Goal: Task Accomplishment & Management: Complete application form

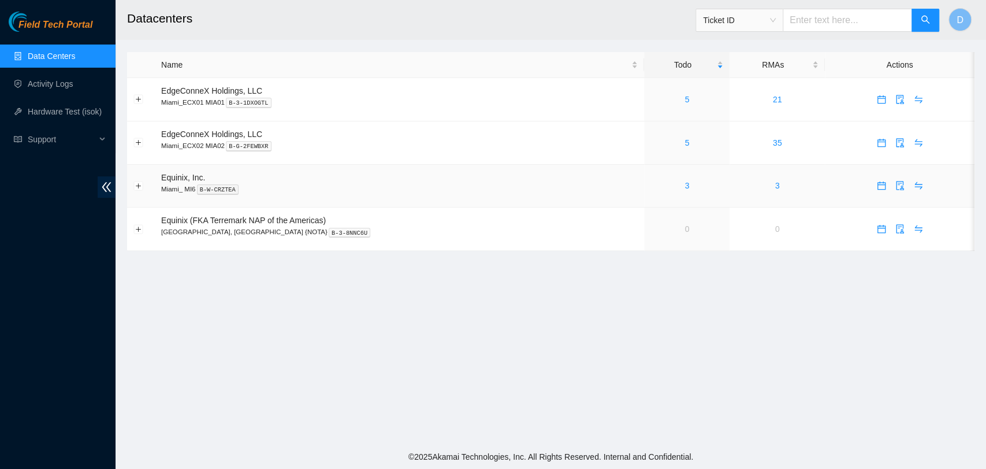
click at [675, 183] on div "3" at bounding box center [686, 185] width 73 height 13
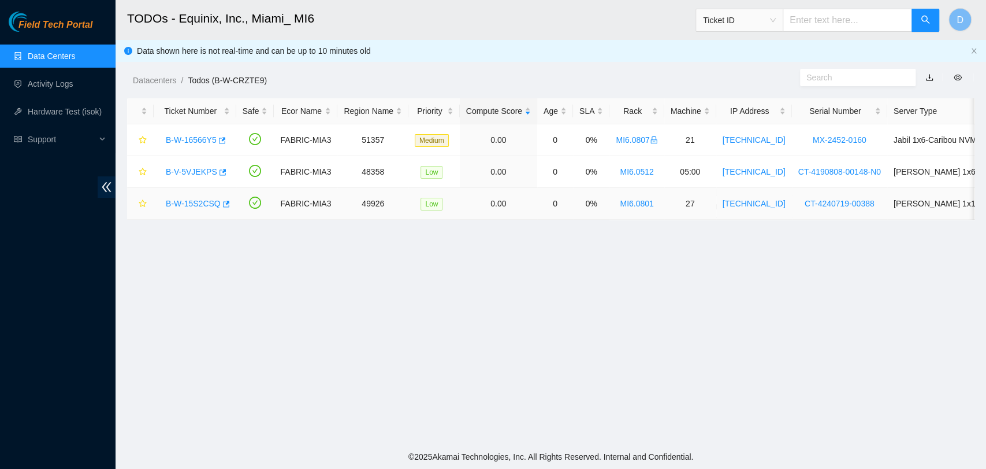
click at [203, 200] on link "B-W-15S2CSQ" at bounding box center [193, 203] width 55 height 9
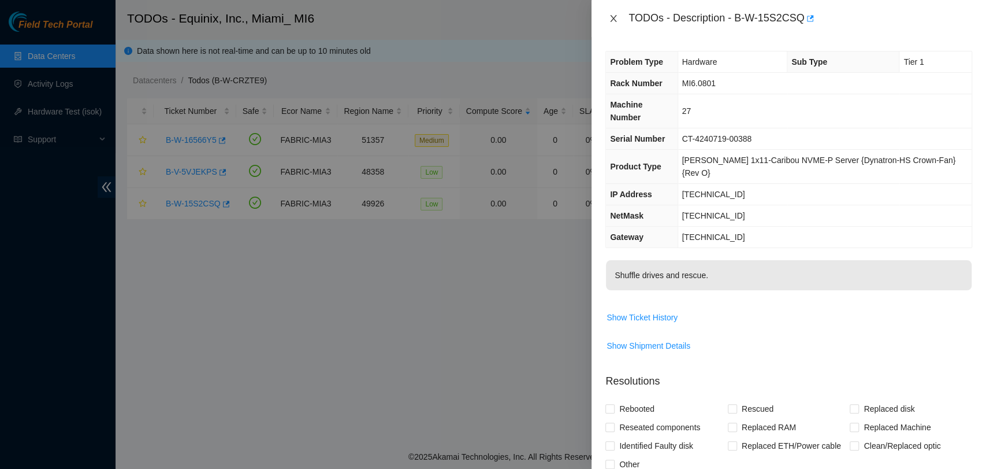
click at [605, 20] on div "TODOs - Description - B-W-15S2CSQ" at bounding box center [788, 18] width 367 height 18
click at [605, 16] on div "TODOs - Description - B-W-15S2CSQ" at bounding box center [789, 18] width 395 height 37
click at [616, 15] on icon "close" at bounding box center [614, 18] width 6 height 7
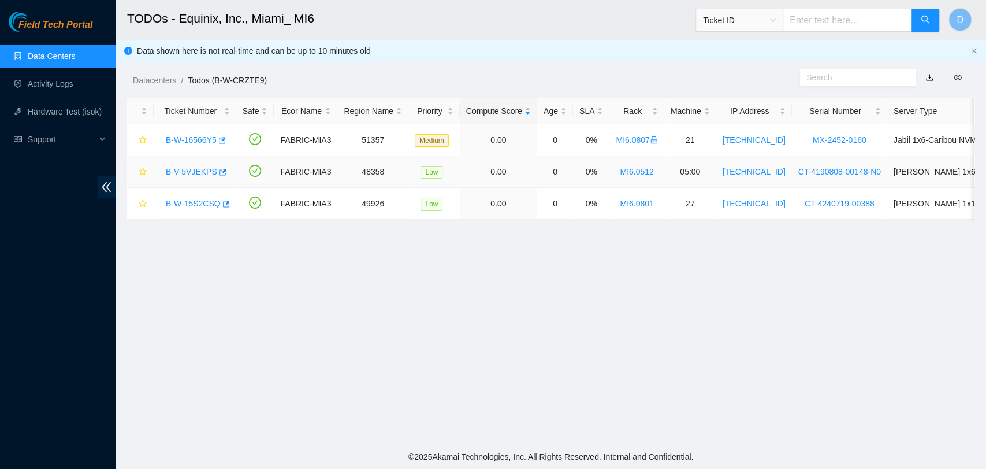
click at [189, 167] on link "B-V-5VJEKPS" at bounding box center [191, 171] width 51 height 9
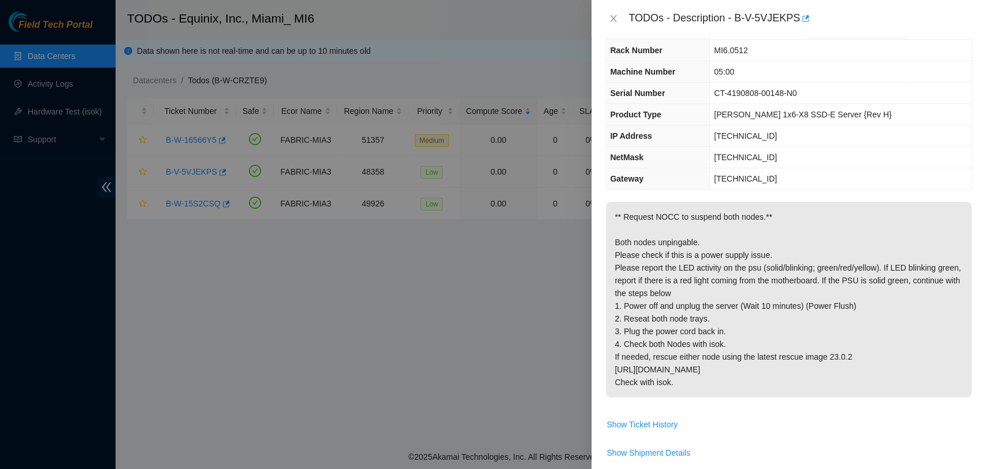
scroll to position [64, 0]
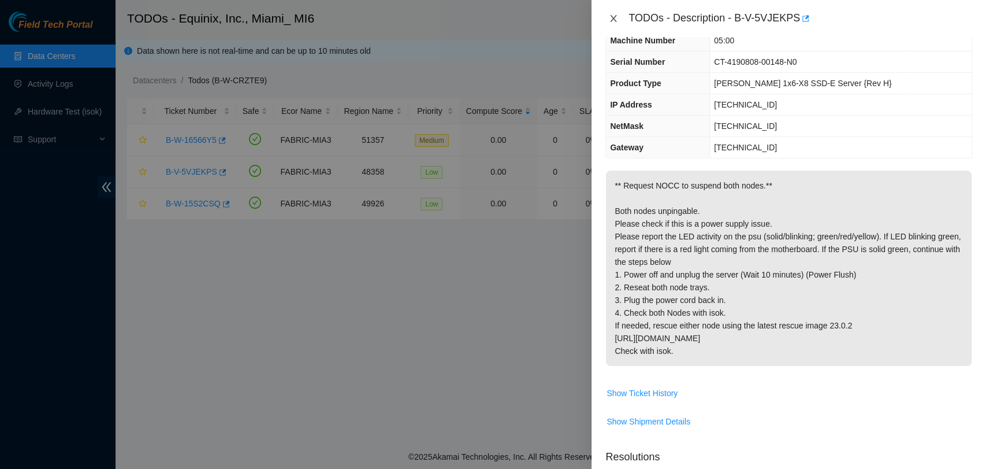
click at [614, 18] on icon "close" at bounding box center [613, 18] width 9 height 9
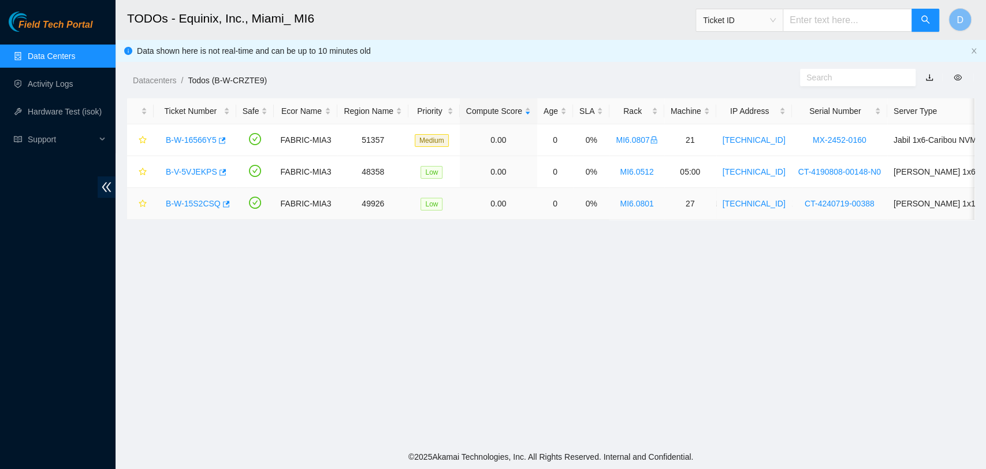
scroll to position [89, 0]
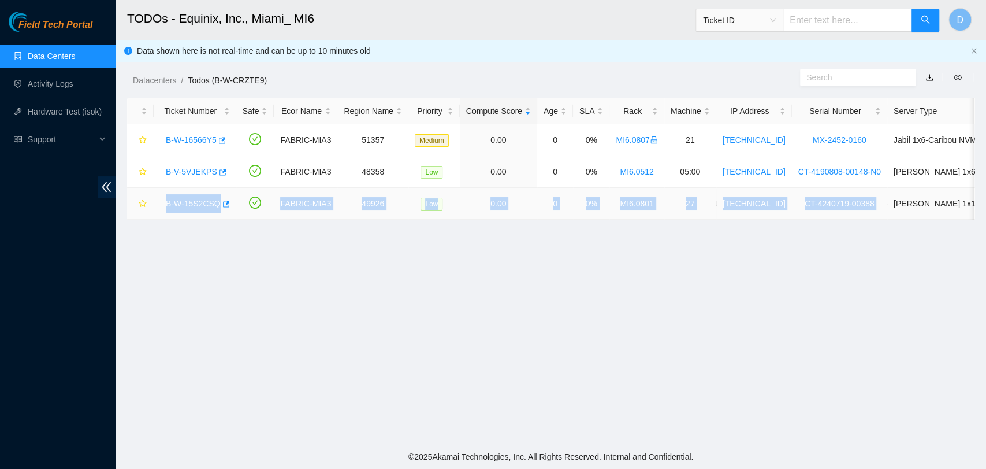
drag, startPoint x: 163, startPoint y: 200, endPoint x: 873, endPoint y: 213, distance: 710.1
click at [873, 213] on tr "B-W-15S2CSQ FABRIC-MIA3 49926 Low 0.00 0 0% MI6.0801 27 23.33.214.188 CT-424071…" at bounding box center [664, 204] width 1075 height 32
copy tr "B-W-15S2CSQ FABRIC-MIA3 49926 Low 0.00 0 0% MI6.0801 27 23.33.214.188 CT-424071…"
click at [207, 203] on link "B-W-15S2CSQ" at bounding box center [193, 203] width 55 height 9
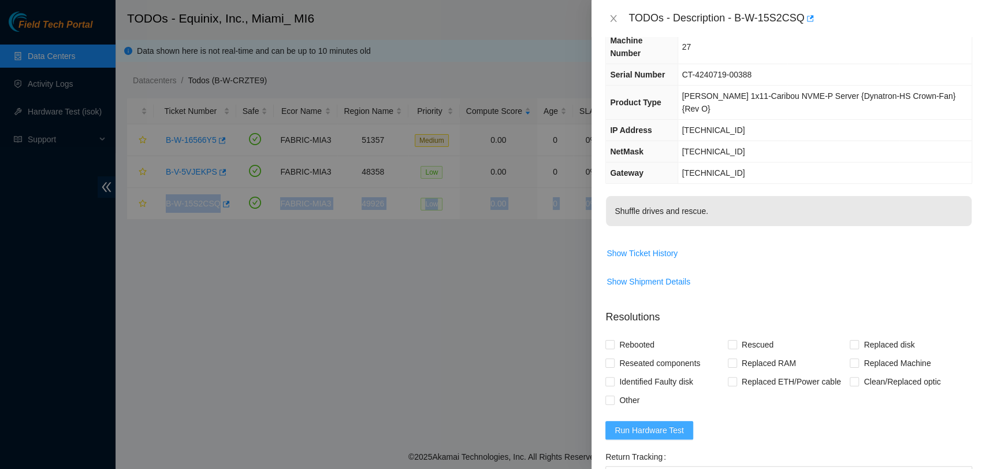
click at [671, 423] on span "Run Hardware Test" at bounding box center [649, 429] width 69 height 13
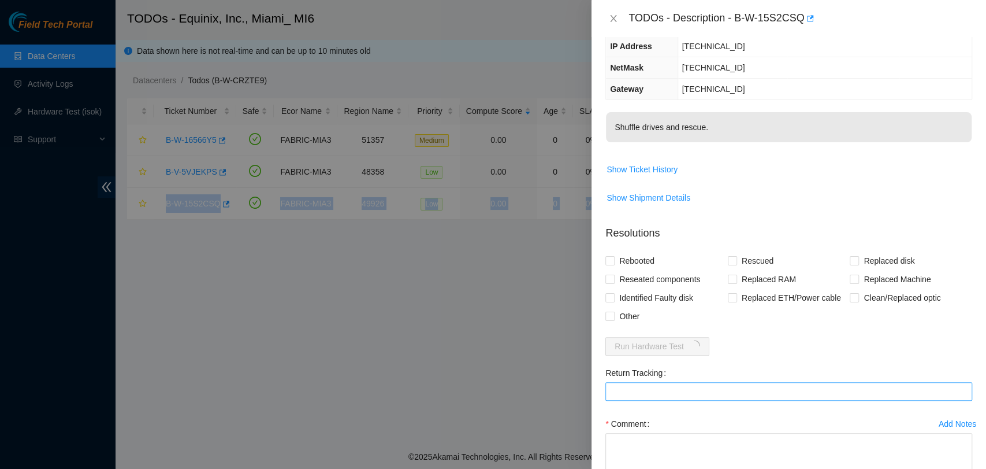
scroll to position [197, 0]
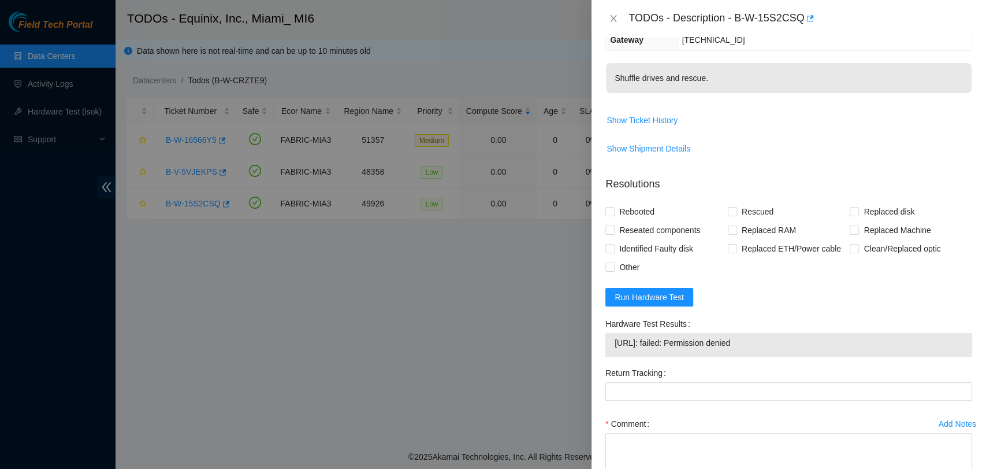
click at [706, 336] on span "23.33.214.188: failed: Permission denied" at bounding box center [789, 342] width 348 height 13
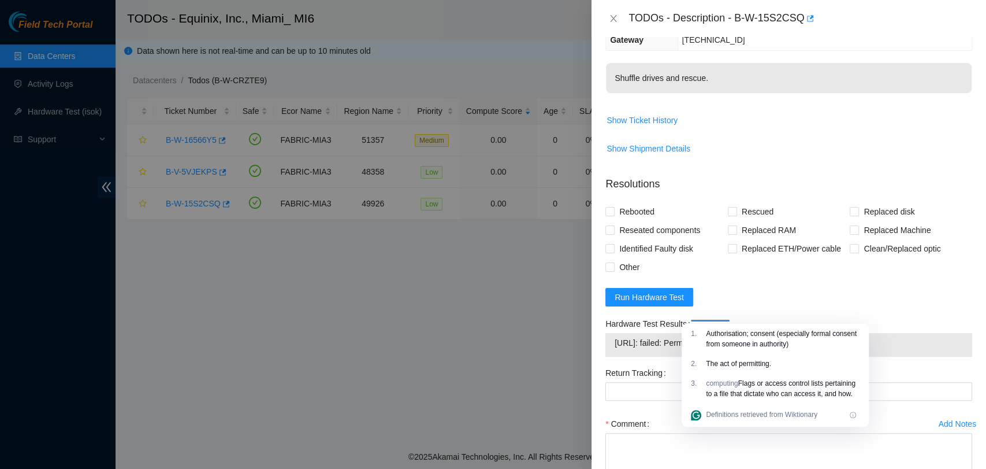
click at [706, 336] on span "23.33.214.188: failed: Permission denied" at bounding box center [789, 342] width 348 height 13
click at [703, 336] on span "23.33.214.188: failed: Permission denied" at bounding box center [789, 342] width 348 height 13
click at [702, 336] on span "23.33.214.188: failed: Permission denied" at bounding box center [789, 342] width 348 height 13
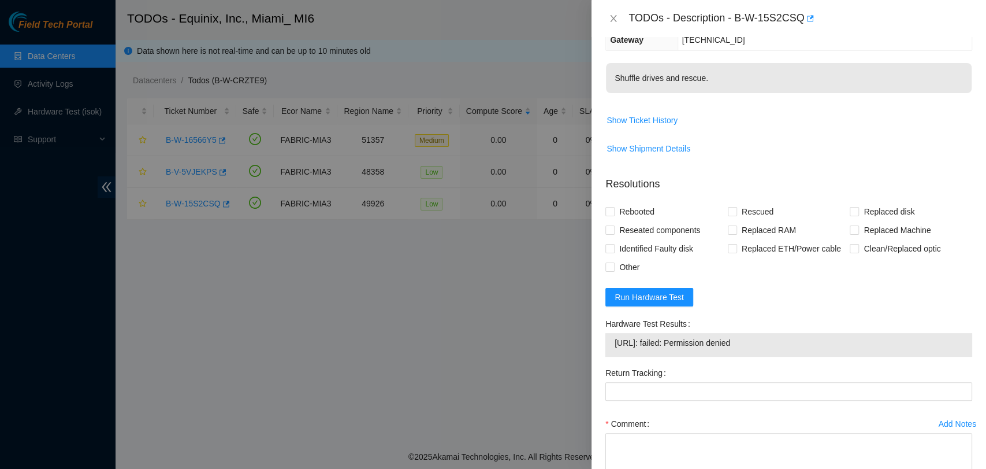
click at [702, 336] on span "23.33.214.188: failed: Permission denied" at bounding box center [789, 342] width 348 height 13
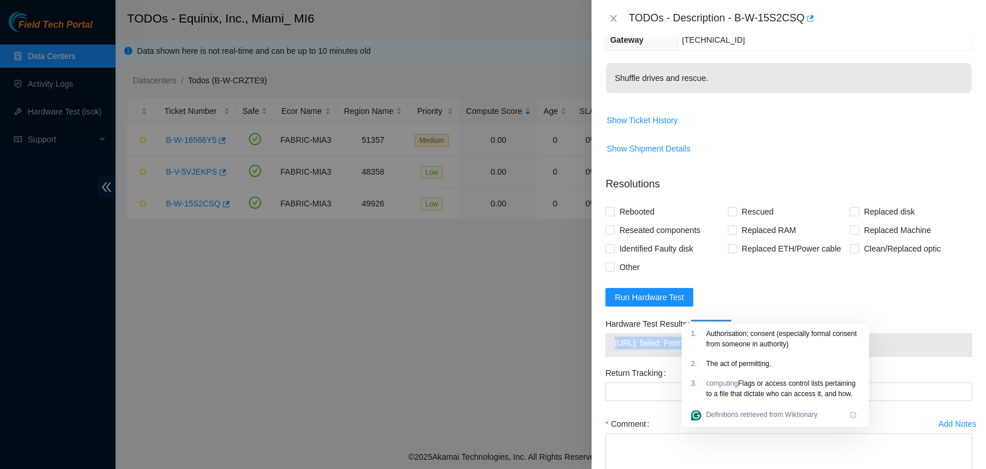
click at [702, 336] on span "23.33.214.188: failed: Permission denied" at bounding box center [789, 342] width 348 height 13
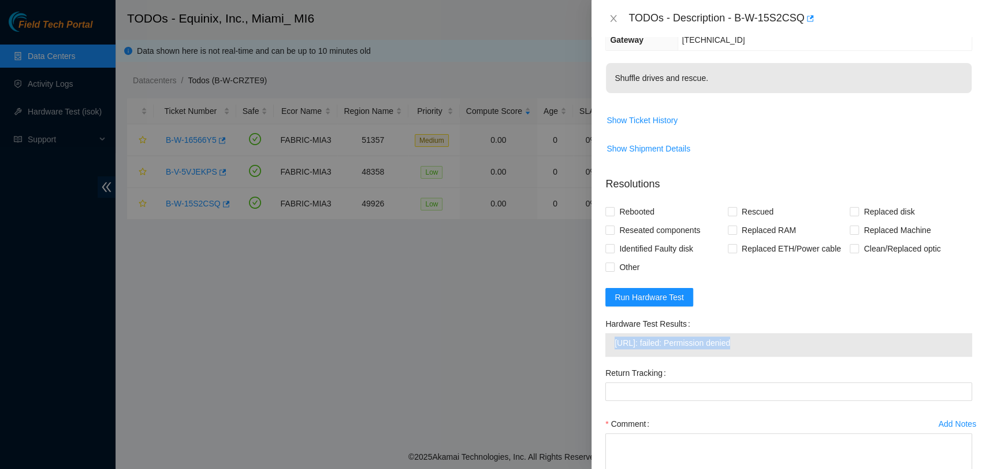
copy span "23.33.214.188: failed: Permission denied"
drag, startPoint x: 779, startPoint y: 244, endPoint x: 793, endPoint y: 210, distance: 36.0
click at [779, 244] on div "Rebooted Rescued Replaced disk Reseated components Replaced RAM Replaced Machin…" at bounding box center [788, 239] width 367 height 74
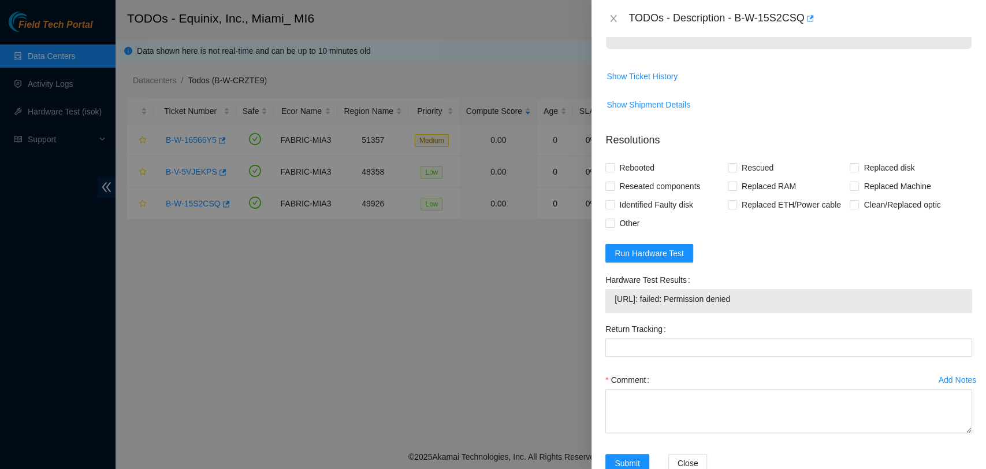
scroll to position [246, 0]
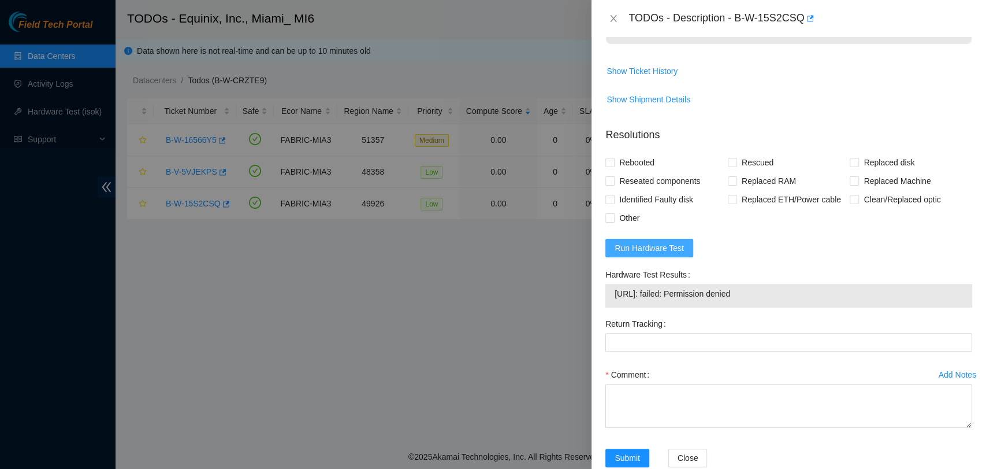
click at [676, 241] on span "Run Hardware Test" at bounding box center [649, 247] width 69 height 13
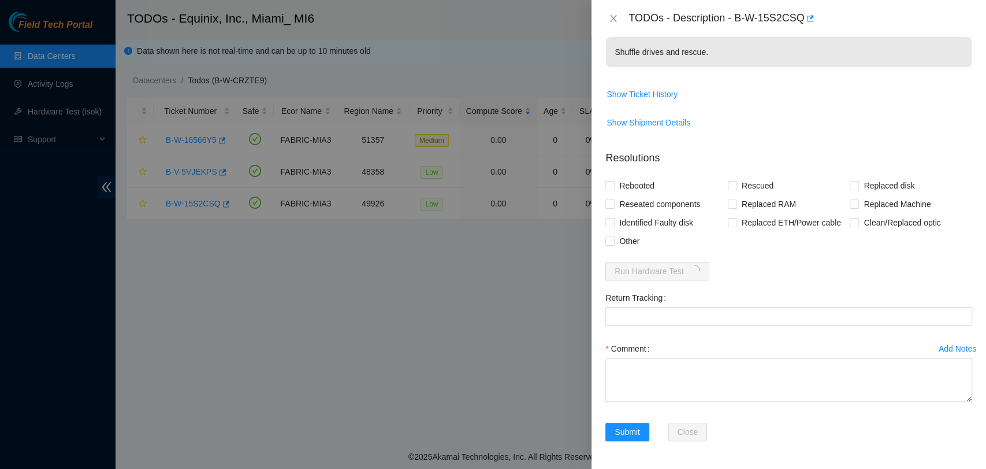
scroll to position [197, 0]
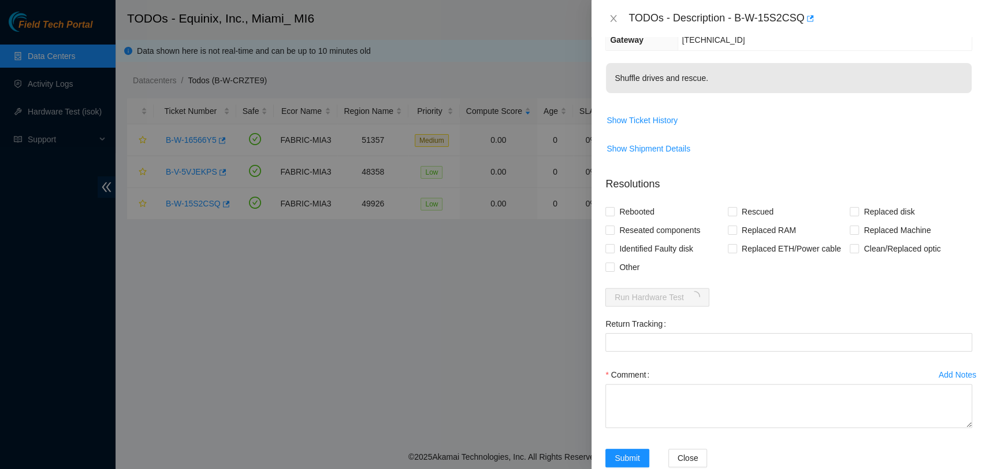
click at [676, 239] on span "Identified Faulty disk" at bounding box center [656, 248] width 83 height 18
click at [614, 244] on input "Identified Faulty disk" at bounding box center [609, 248] width 8 height 8
click at [676, 239] on span "Identified Faulty disk" at bounding box center [656, 248] width 83 height 18
click at [614, 244] on input "Identified Faulty disk" at bounding box center [609, 248] width 8 height 8
click at [676, 239] on span "Identified Faulty disk" at bounding box center [656, 248] width 83 height 18
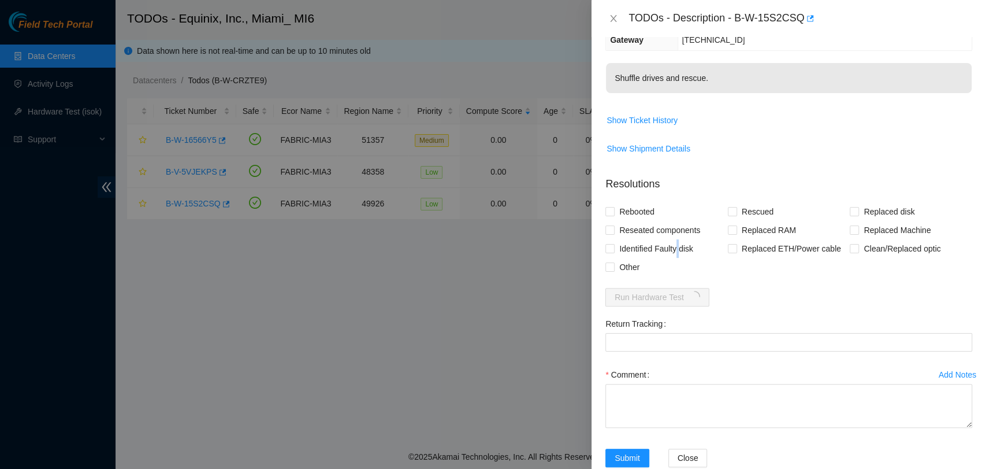
click at [614, 244] on input "Identified Faulty disk" at bounding box center [609, 248] width 8 height 8
checkbox input "true"
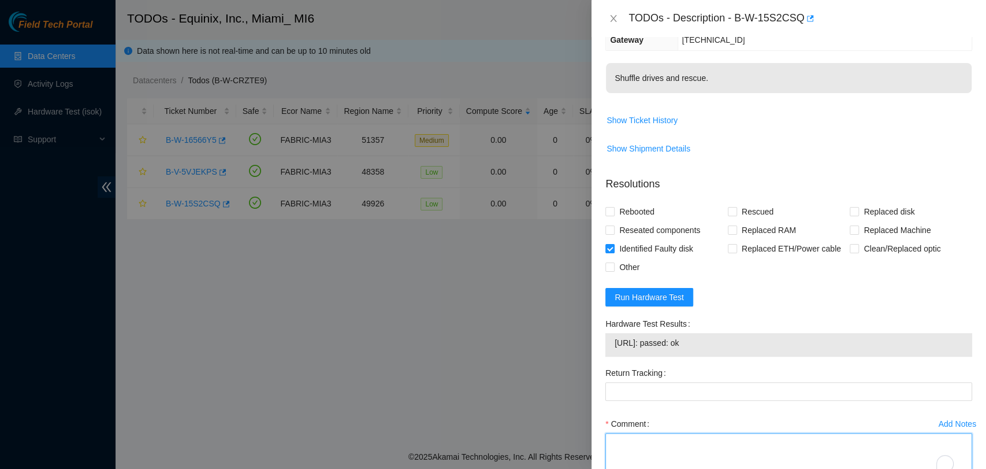
click at [679, 441] on textarea "Comment" at bounding box center [788, 455] width 367 height 44
paste textarea "Verified ticket is safe to work on YES NOCC Authorized: YES Located server conn…"
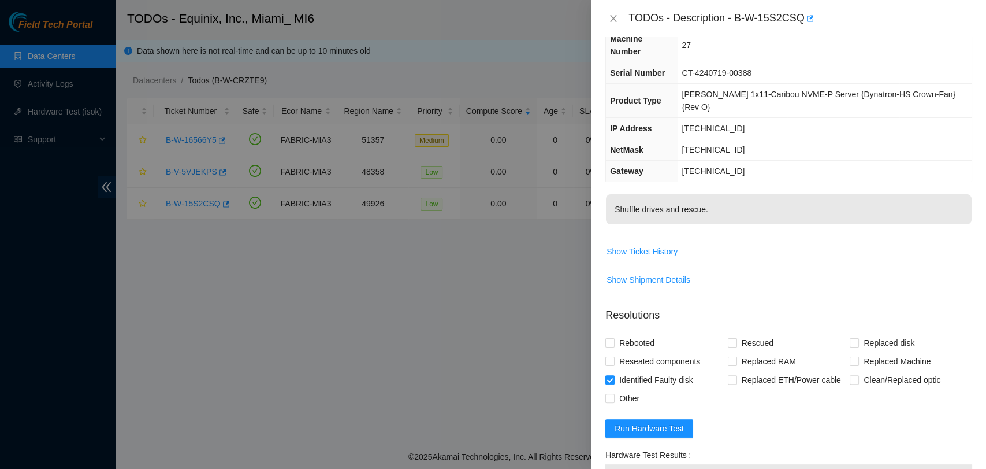
scroll to position [48, 0]
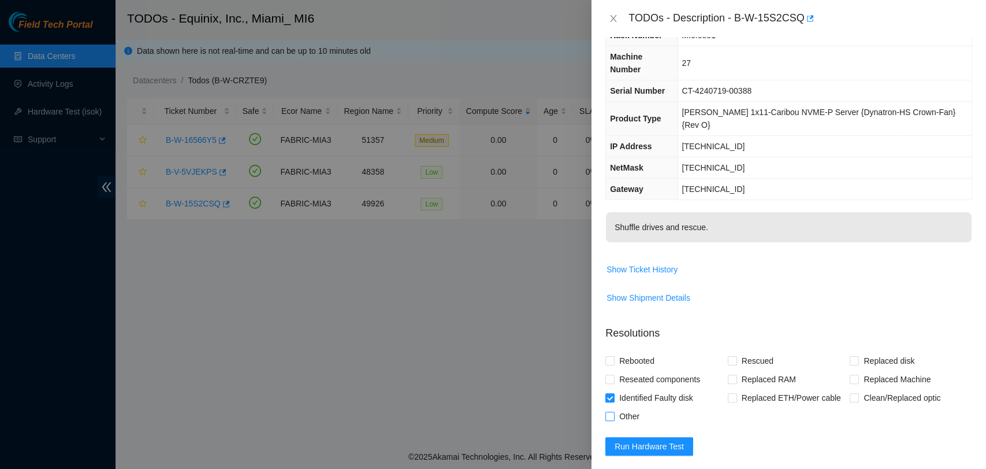
type textarea "Verified ticket is safe to work on YES NOCC Authorized: YES Located server conn…"
click at [612, 411] on input "Other" at bounding box center [609, 415] width 8 height 8
checkbox input "true"
click at [609, 393] on input "Identified Faulty disk" at bounding box center [609, 397] width 8 height 8
checkbox input "false"
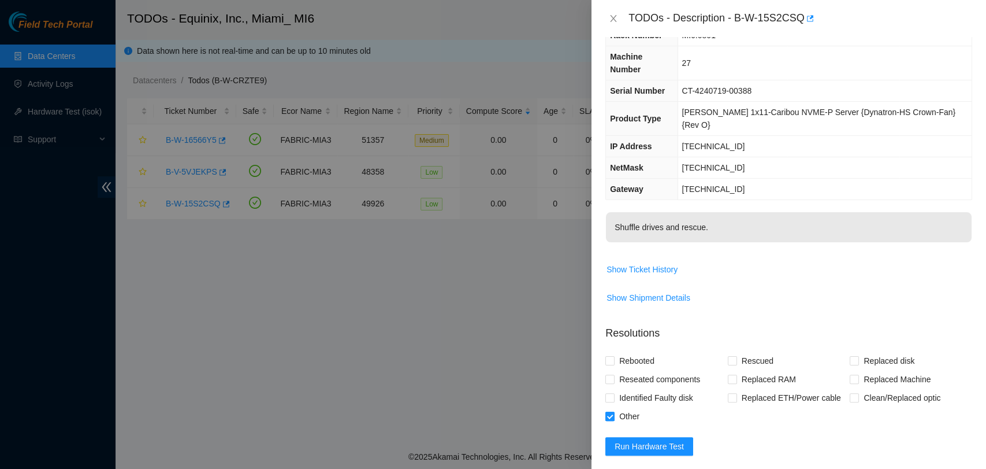
click at [612, 411] on input "Other" at bounding box center [609, 415] width 8 height 8
checkbox input "false"
click at [607, 356] on input "Rebooted" at bounding box center [609, 360] width 8 height 8
checkbox input "true"
click at [737, 351] on span "Rescued" at bounding box center [757, 360] width 41 height 18
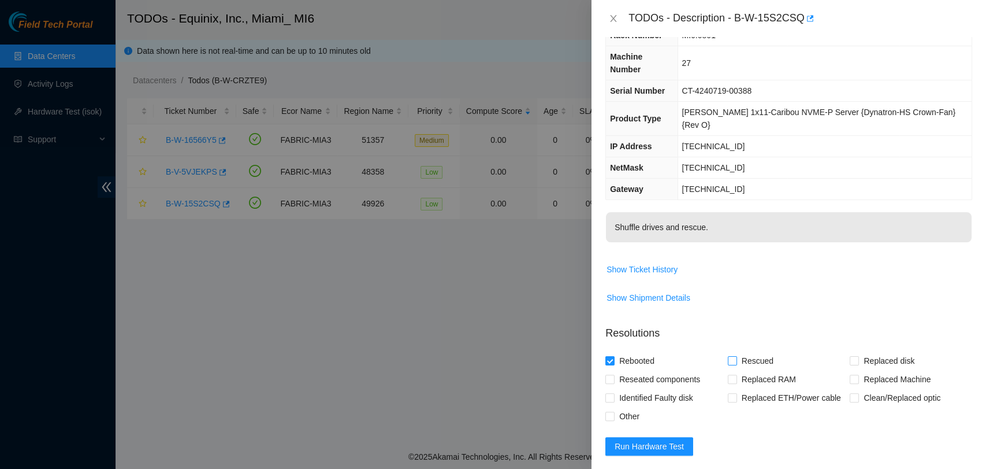
click at [735, 356] on input "Rescued" at bounding box center [732, 360] width 8 height 8
checkbox input "true"
click at [621, 407] on span "Other" at bounding box center [629, 416] width 29 height 18
click at [614, 411] on input "Other" at bounding box center [609, 415] width 8 height 8
checkbox input "true"
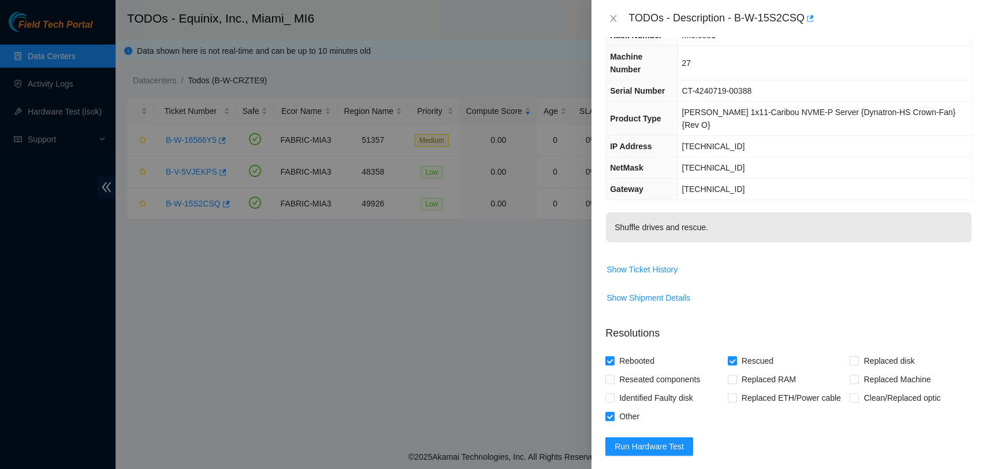
scroll to position [256, 0]
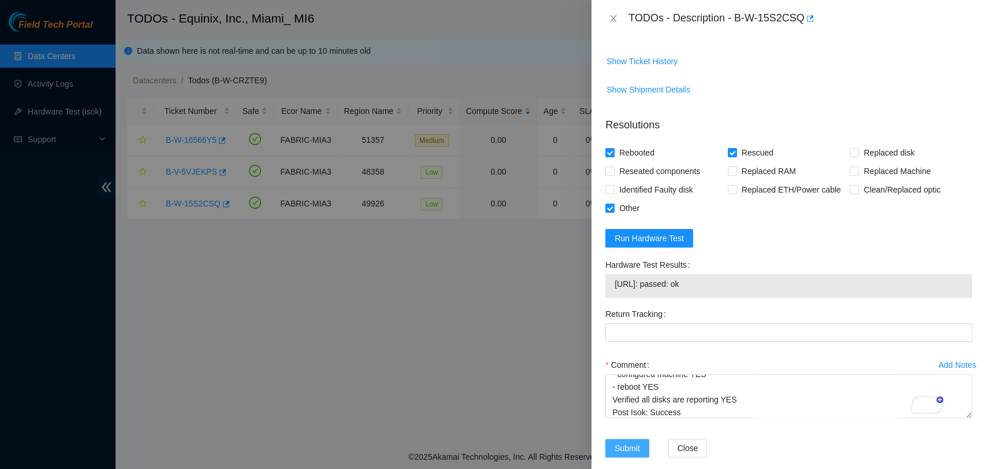
click at [629, 441] on span "Submit" at bounding box center [627, 447] width 25 height 13
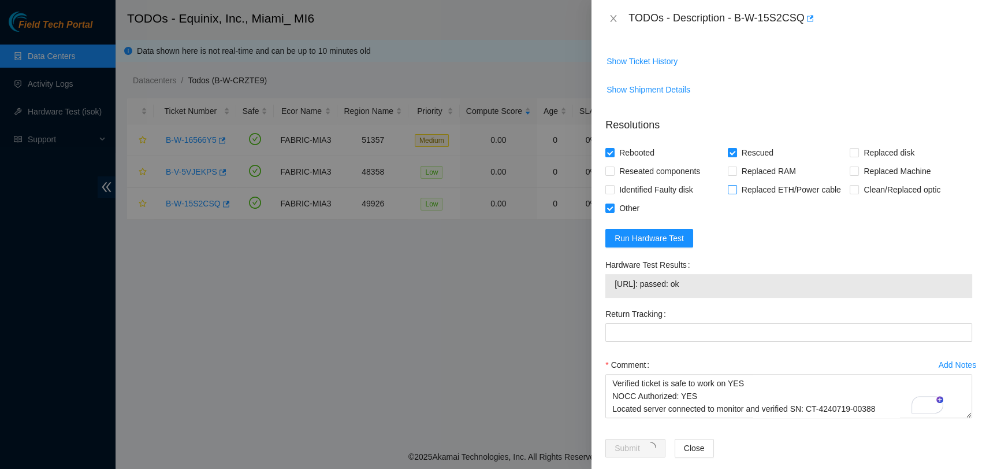
scroll to position [0, 0]
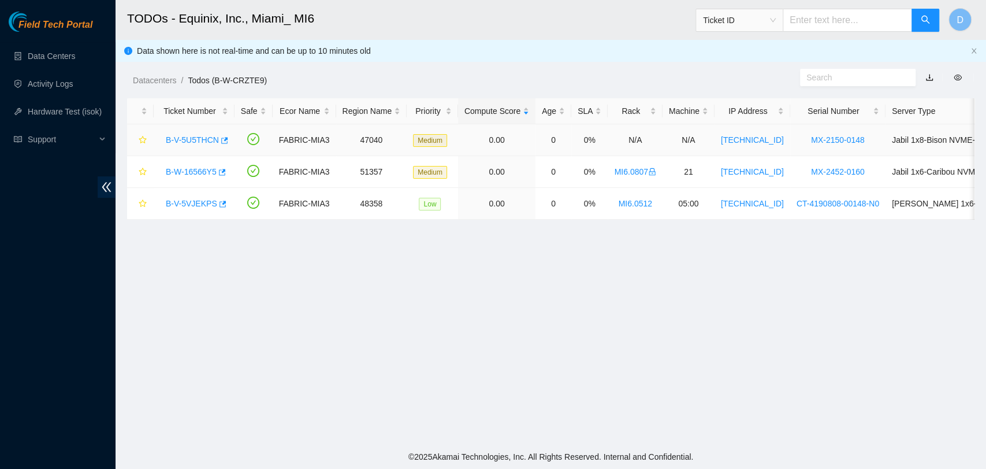
click at [184, 136] on link "B-V-5U5THCN" at bounding box center [192, 139] width 53 height 9
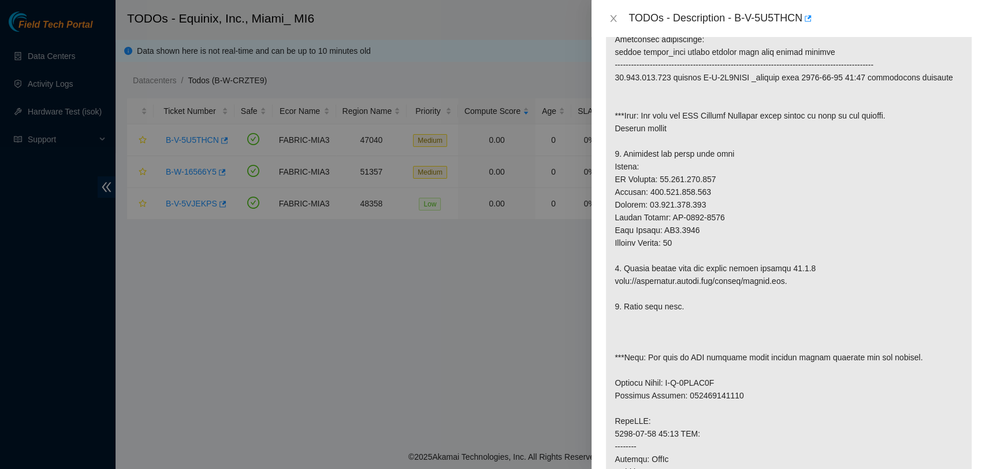
scroll to position [243, 0]
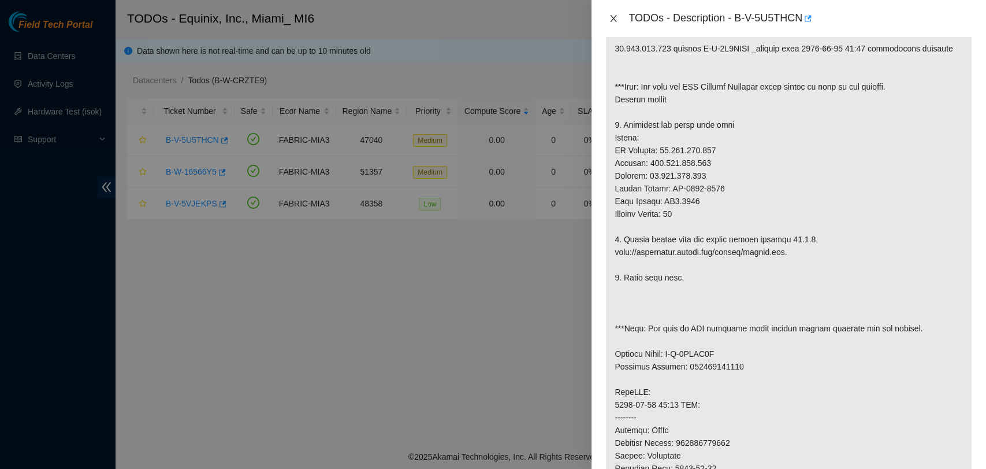
click at [610, 21] on icon "close" at bounding box center [613, 18] width 9 height 9
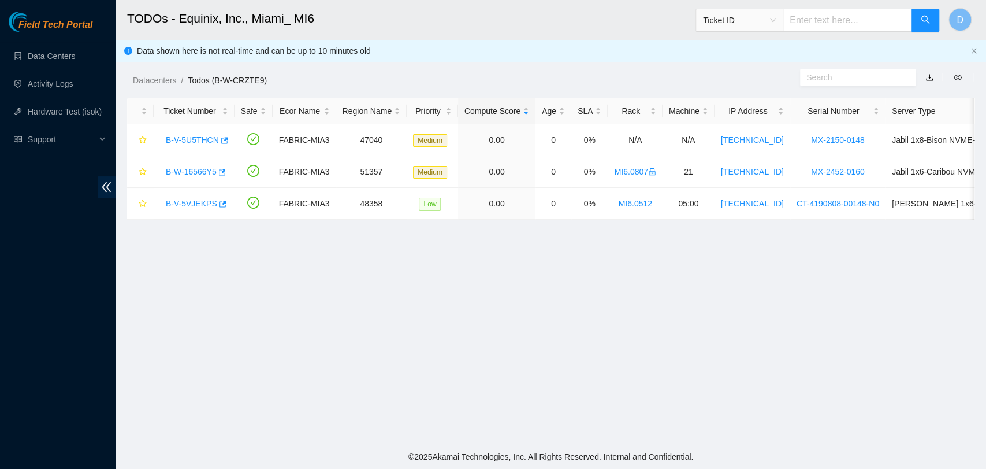
scroll to position [294, 0]
click at [193, 200] on link "B-V-5VJEKPS" at bounding box center [191, 203] width 51 height 9
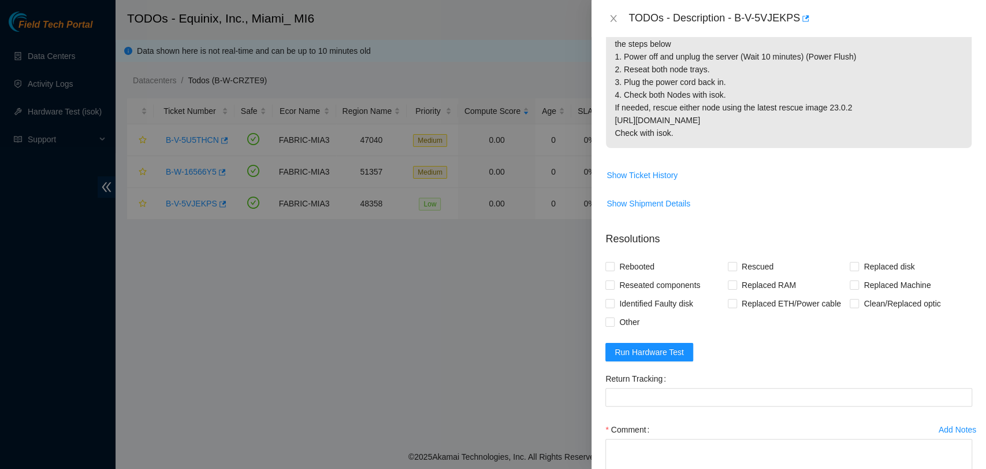
scroll to position [362, 0]
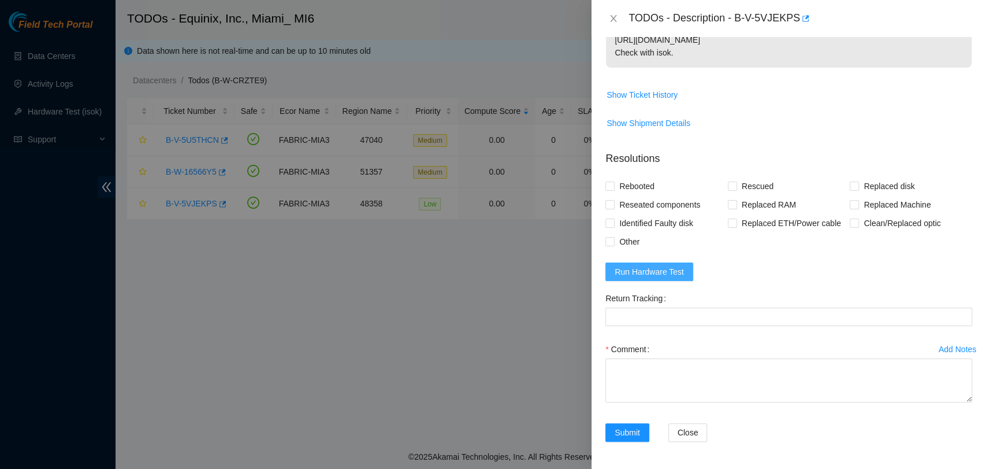
click at [663, 270] on span "Run Hardware Test" at bounding box center [649, 271] width 69 height 13
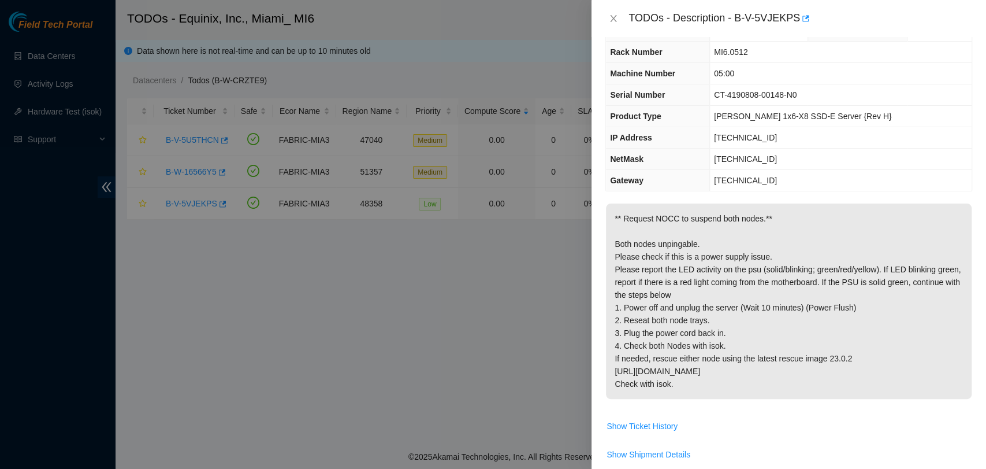
scroll to position [0, 0]
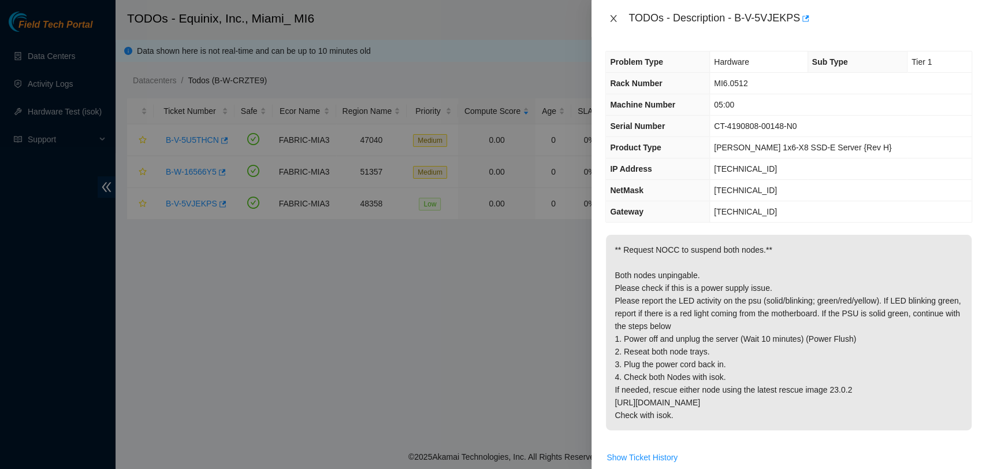
click at [611, 15] on icon "close" at bounding box center [613, 18] width 9 height 9
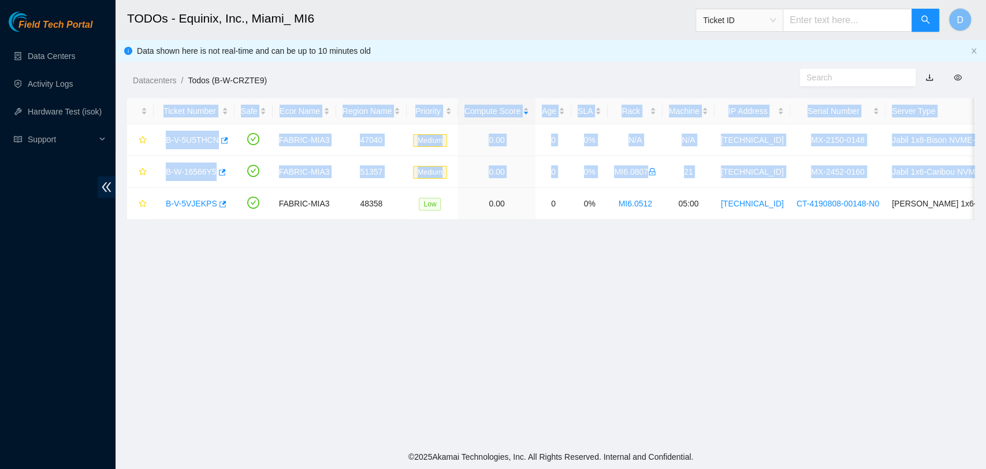
drag, startPoint x: 161, startPoint y: 199, endPoint x: 572, endPoint y: 281, distance: 419.3
click at [572, 281] on main "TODOs - Equinix, Inc., Miami_ MI6 Ticket ID D Data shown here is not real-time …" at bounding box center [551, 222] width 871 height 444
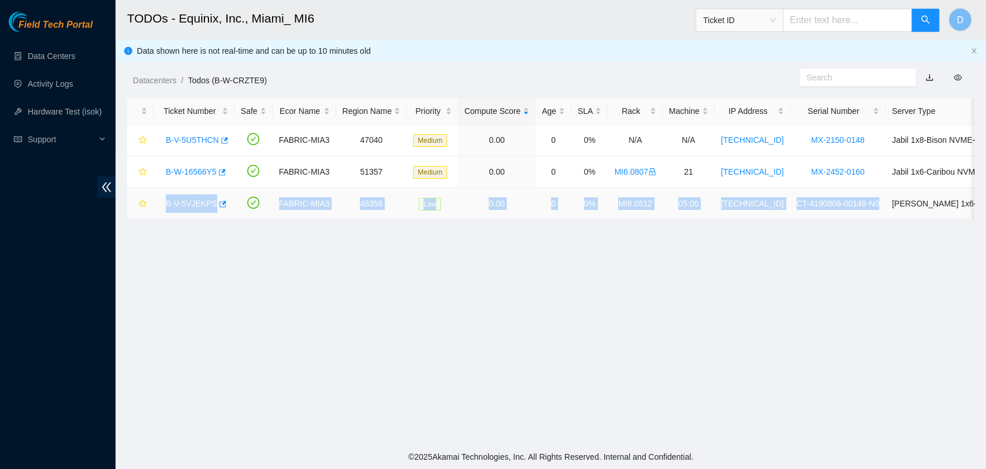
drag, startPoint x: 163, startPoint y: 201, endPoint x: 870, endPoint y: 202, distance: 707.1
click at [870, 202] on tr "B-V-5VJEKPS FABRIC-MIA3 48358 Low 0.00 0 0% MI6.0512 05:00 23.61.249.74 CT-4190…" at bounding box center [633, 204] width 1012 height 32
copy tr "B-V-5VJEKPS FABRIC-MIA3 48358 Low 0.00 0 0% MI6.0512 05:00 23.61.249.74 CT-4190…"
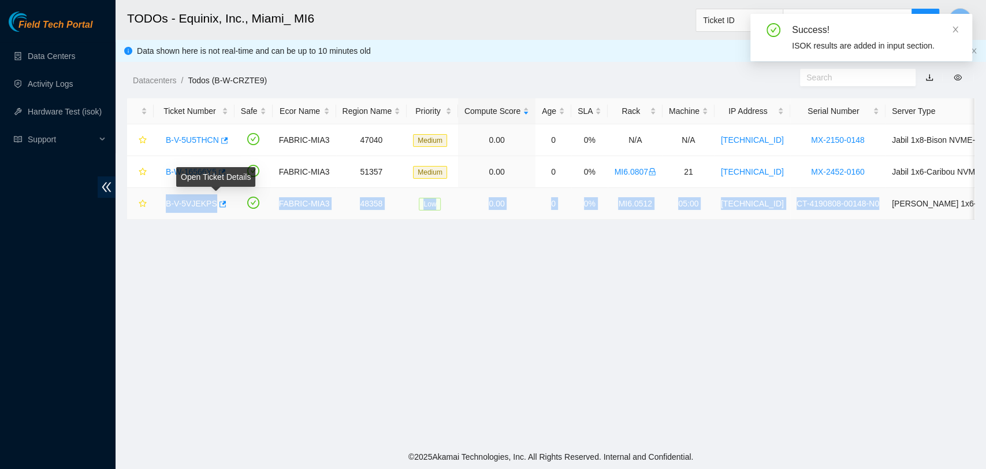
click at [209, 203] on link "B-V-5VJEKPS" at bounding box center [191, 203] width 51 height 9
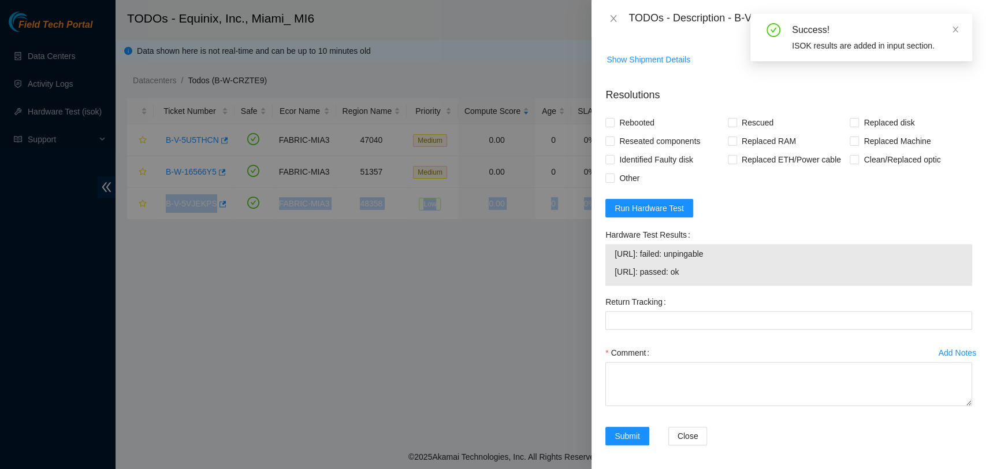
scroll to position [429, 0]
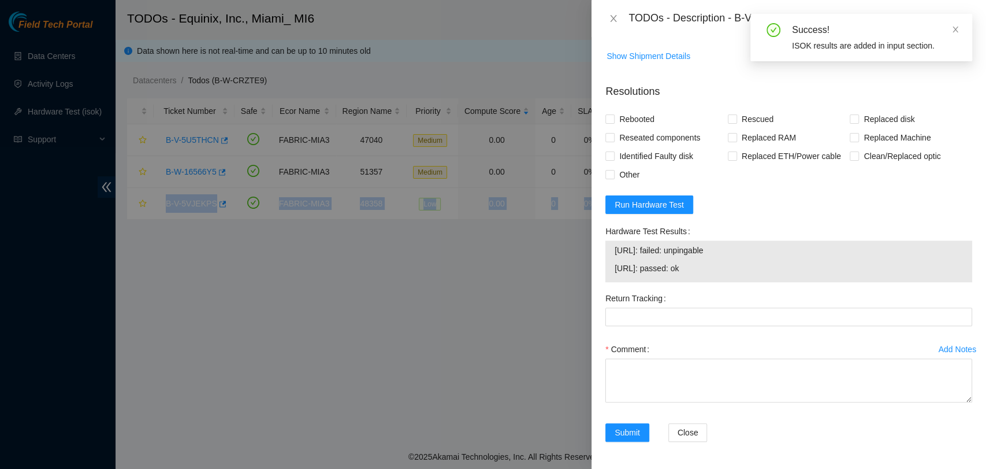
drag, startPoint x: 729, startPoint y: 275, endPoint x: 603, endPoint y: 249, distance: 129.2
click at [603, 249] on div "Hardware Test Results 23.61.249.74: failed: unpingable 23.61.249.75: passed: ok" at bounding box center [789, 255] width 376 height 67
copy tbody "23.61.249.74: failed: unpingable 23.61.249.75: passed: ok"
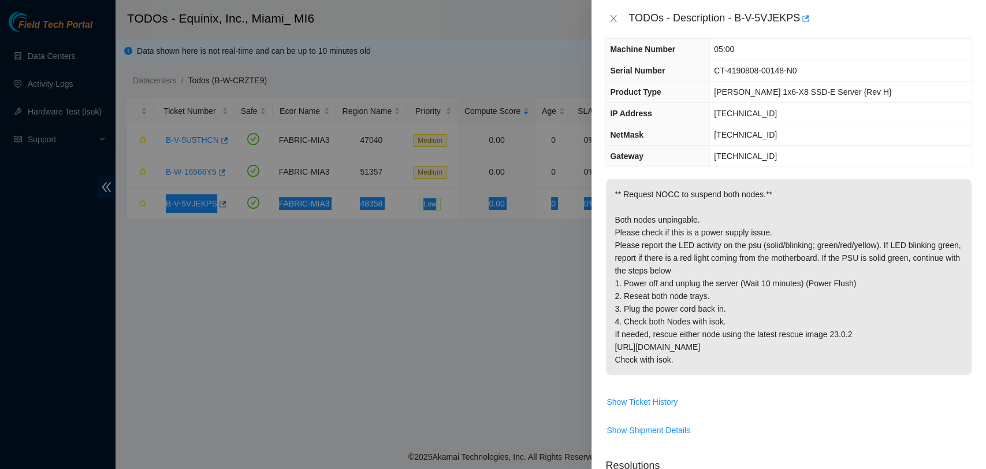
scroll to position [0, 0]
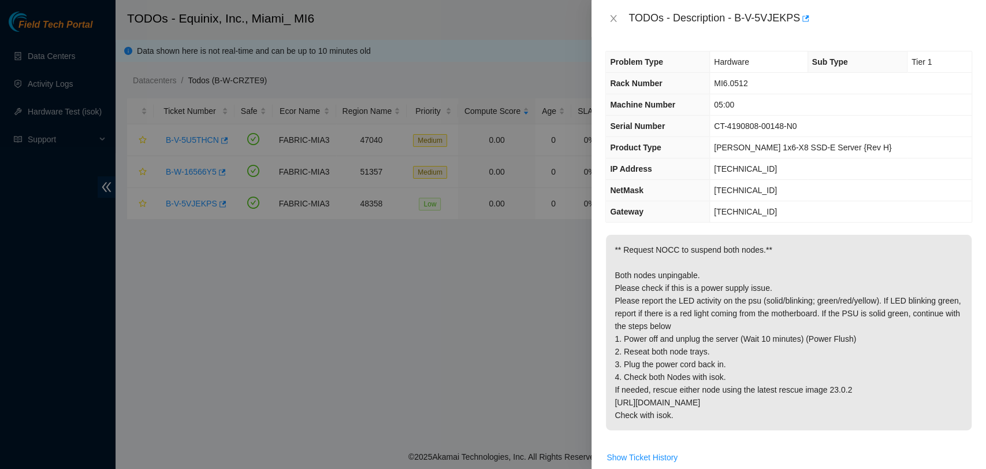
click at [795, 326] on p "** Request NOCC to suspend both nodes.** Both nodes unpingable. Please check if…" at bounding box center [789, 332] width 366 height 195
click at [615, 17] on icon "close" at bounding box center [613, 18] width 9 height 9
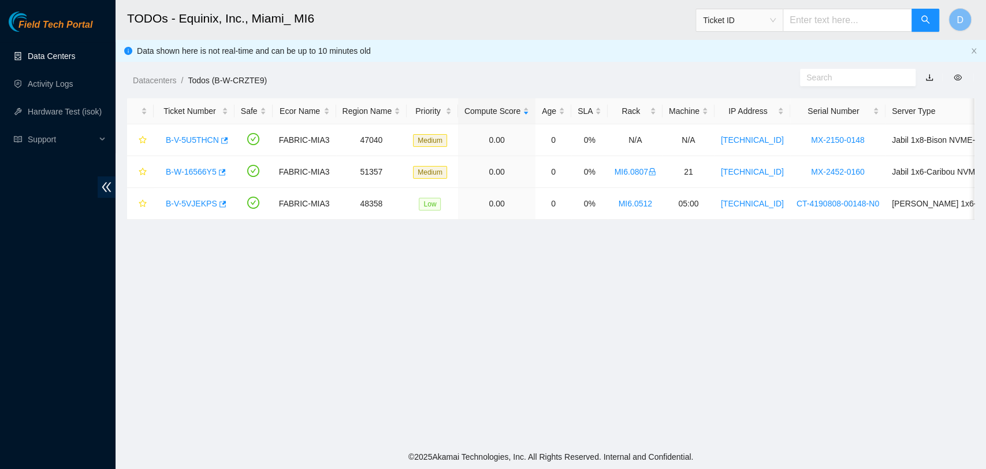
click at [44, 61] on link "Data Centers" at bounding box center [51, 55] width 47 height 9
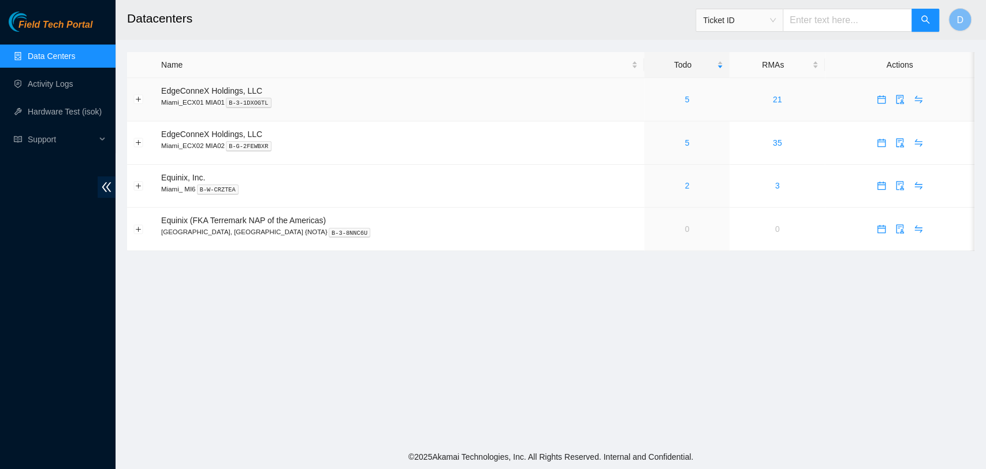
click at [644, 107] on td "5" at bounding box center [686, 99] width 85 height 43
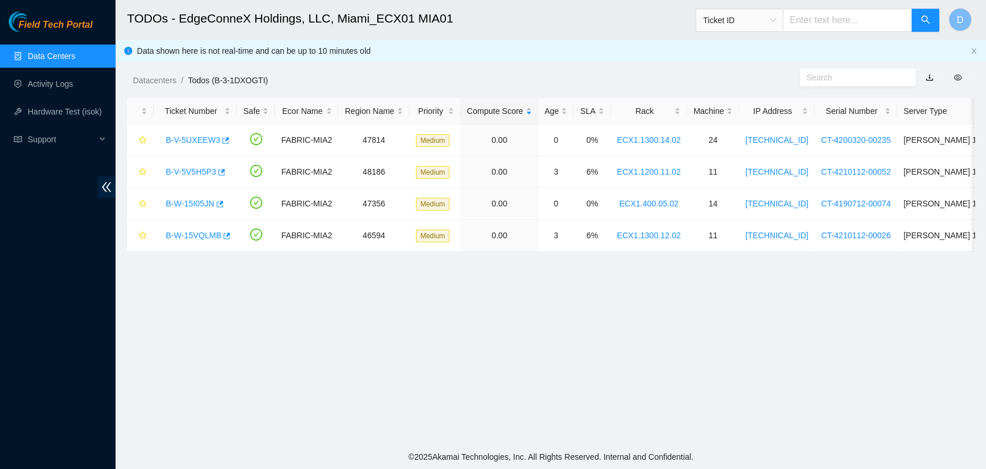
click at [63, 57] on link "Data Centers" at bounding box center [51, 55] width 47 height 9
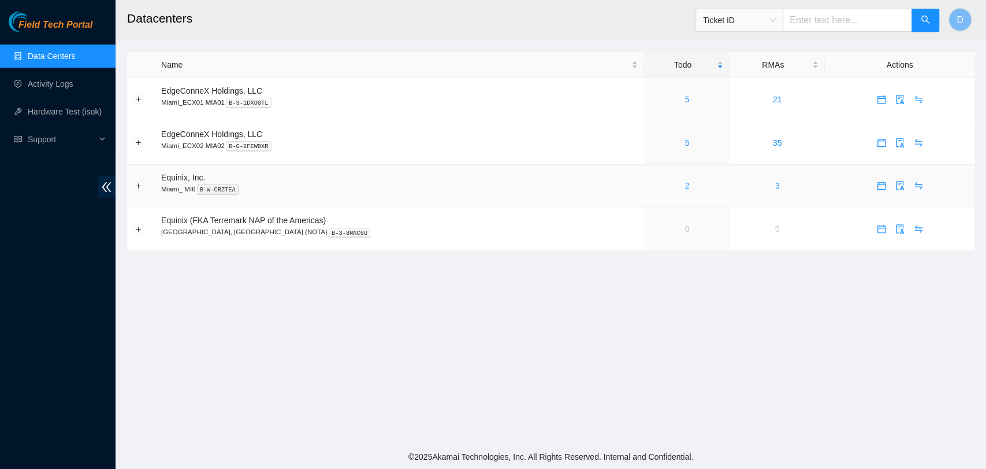
click at [657, 191] on td "2" at bounding box center [686, 186] width 85 height 43
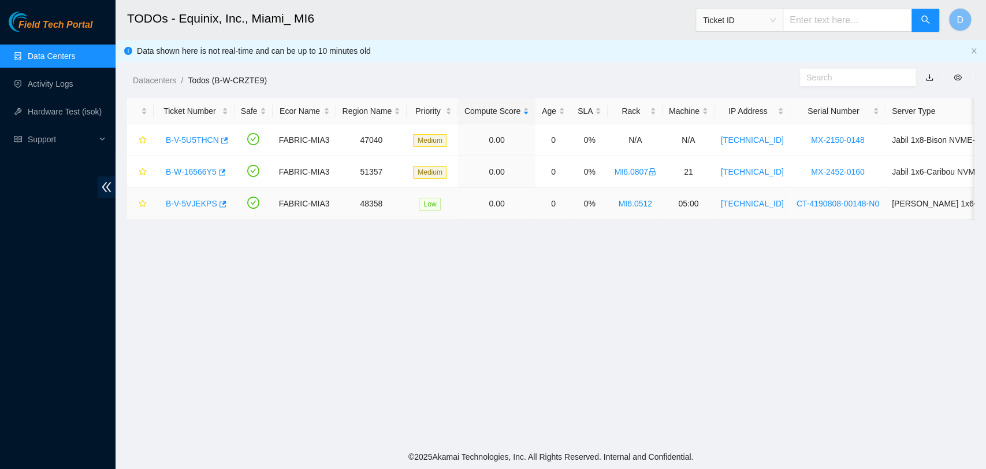
click at [196, 200] on link "B-V-5VJEKPS" at bounding box center [191, 203] width 51 height 9
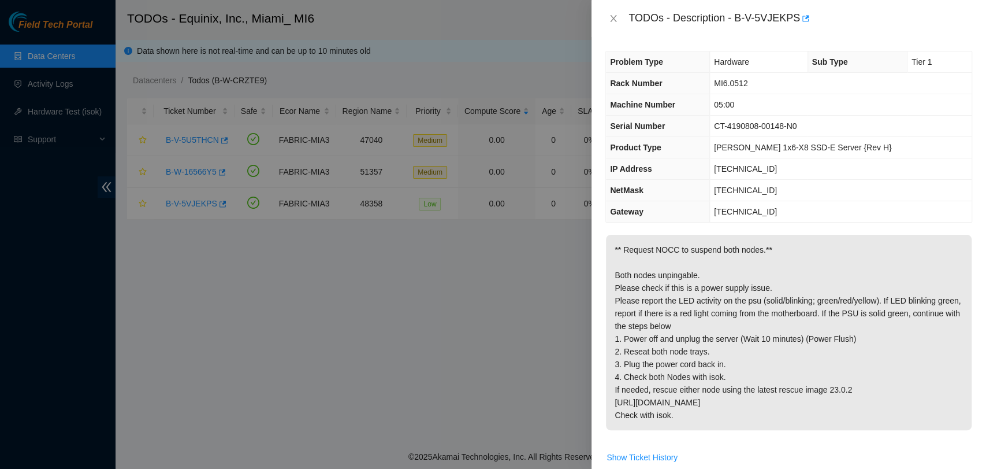
click at [744, 297] on p "** Request NOCC to suspend both nodes.** Both nodes unpingable. Please check if…" at bounding box center [789, 332] width 366 height 195
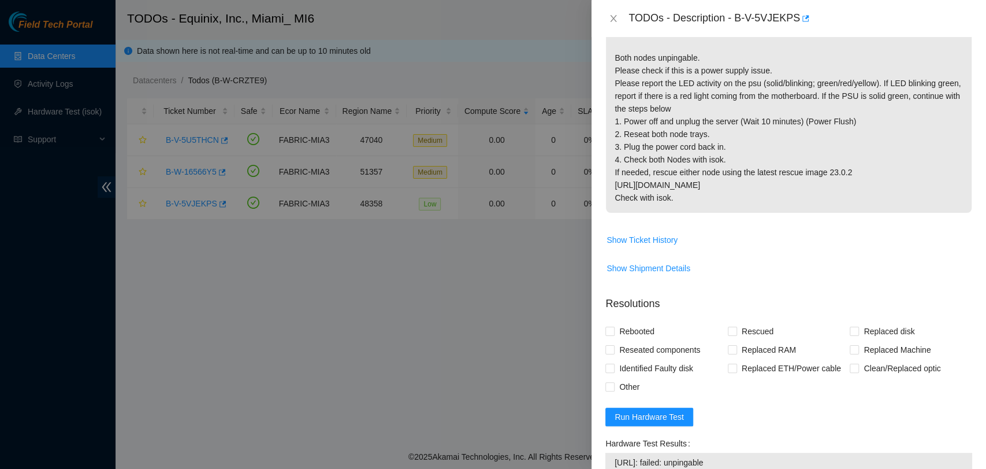
scroll to position [445, 0]
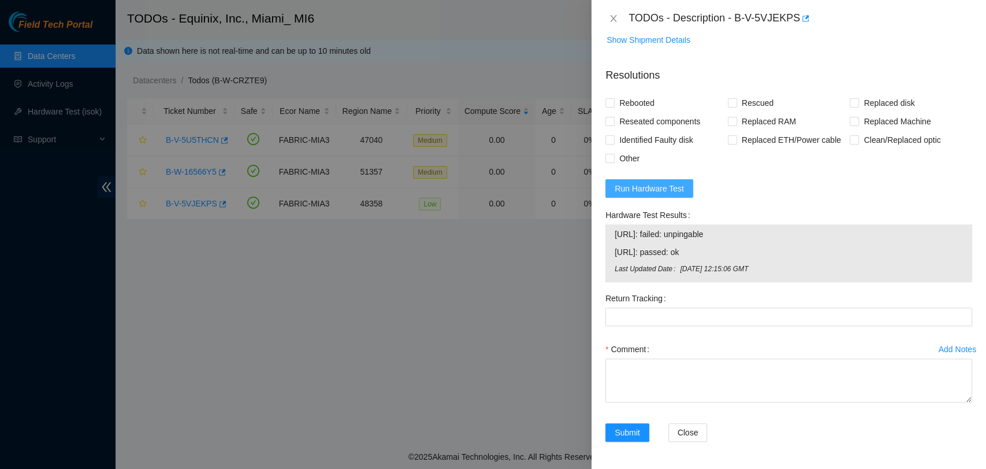
click at [655, 189] on span "Run Hardware Test" at bounding box center [649, 188] width 69 height 13
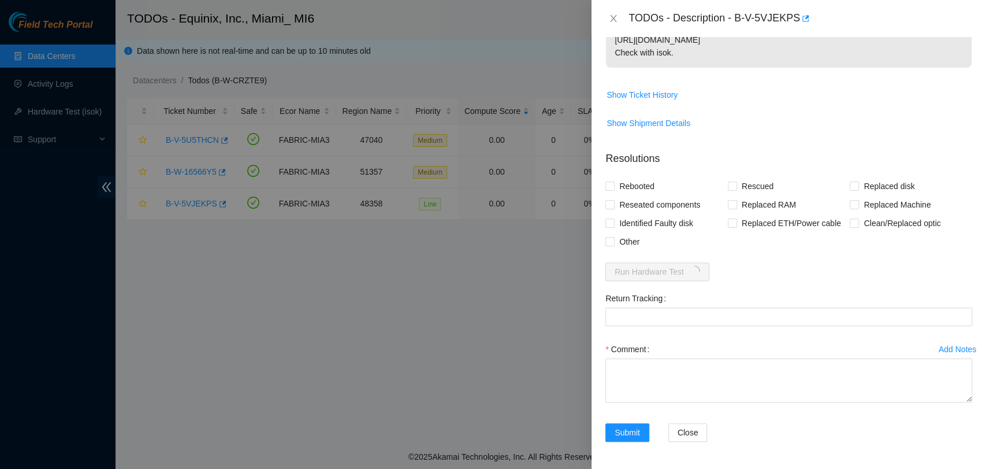
scroll to position [429, 0]
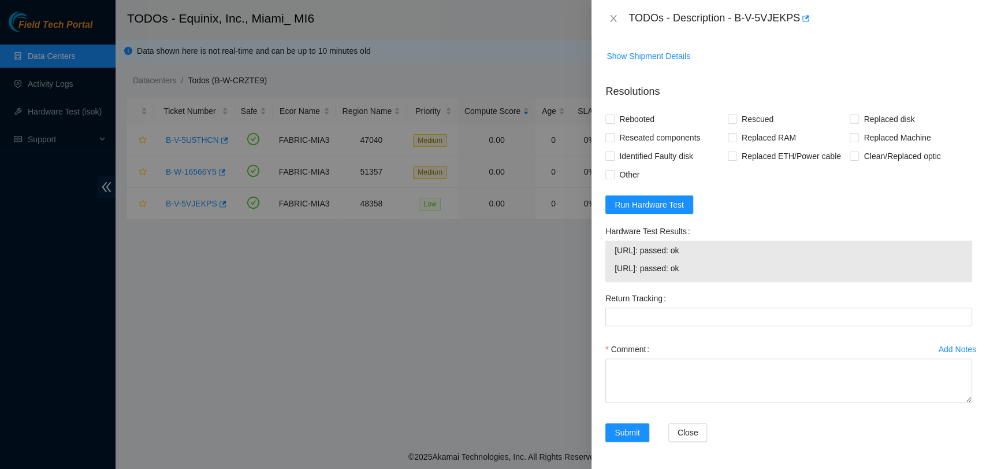
drag, startPoint x: 0, startPoint y: 231, endPoint x: 611, endPoint y: 242, distance: 610.7
click at [611, 242] on div "[URL]: passed: ok [URL]: passed: ok" at bounding box center [788, 261] width 367 height 42
copy tbody "[URL]: passed: ok [URL]: passed: ok"
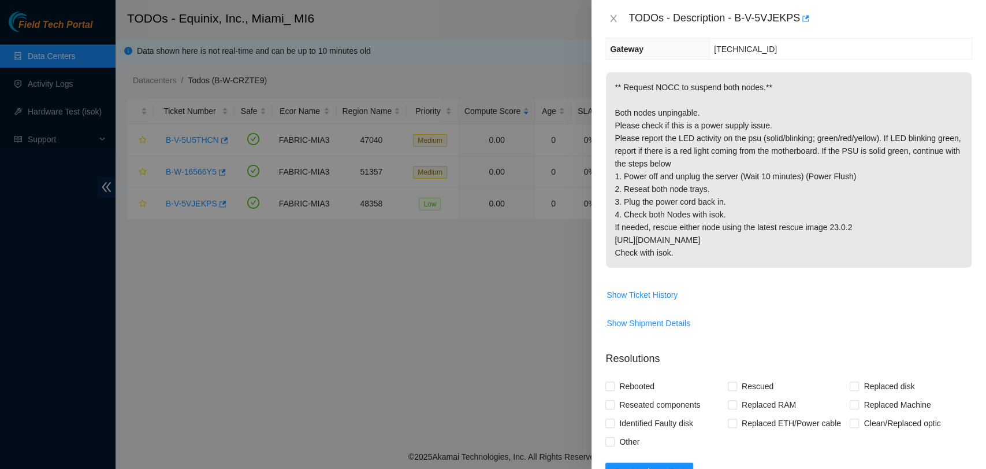
scroll to position [154, 0]
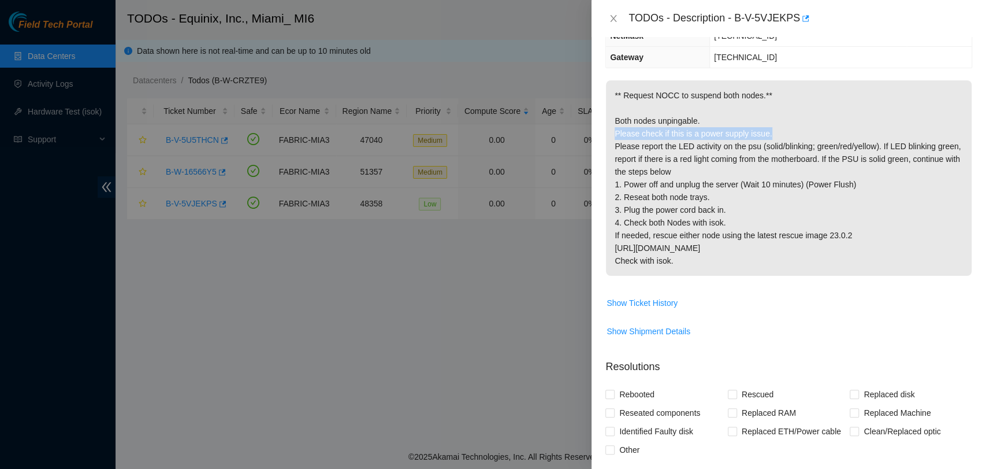
drag, startPoint x: 615, startPoint y: 132, endPoint x: 773, endPoint y: 132, distance: 158.3
click at [773, 132] on p "** Request NOCC to suspend both nodes.** Both nodes unpingable. Please check if…" at bounding box center [789, 177] width 366 height 195
copy p "Please check if this is a power supply issue."
drag, startPoint x: 615, startPoint y: 147, endPoint x: 761, endPoint y: 149, distance: 145.6
click at [761, 149] on p "** Request NOCC to suspend both nodes.** Both nodes unpingable. Please check if…" at bounding box center [789, 177] width 366 height 195
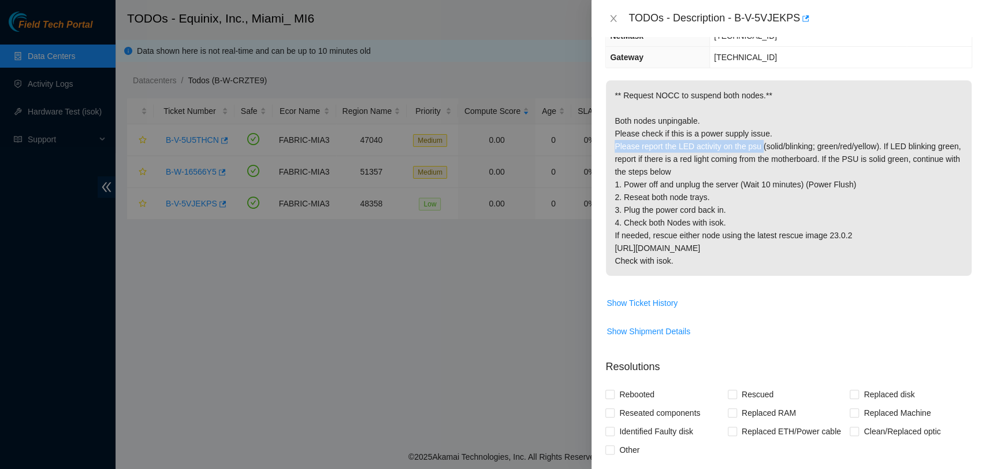
copy p "Please report the LED activity on the psu"
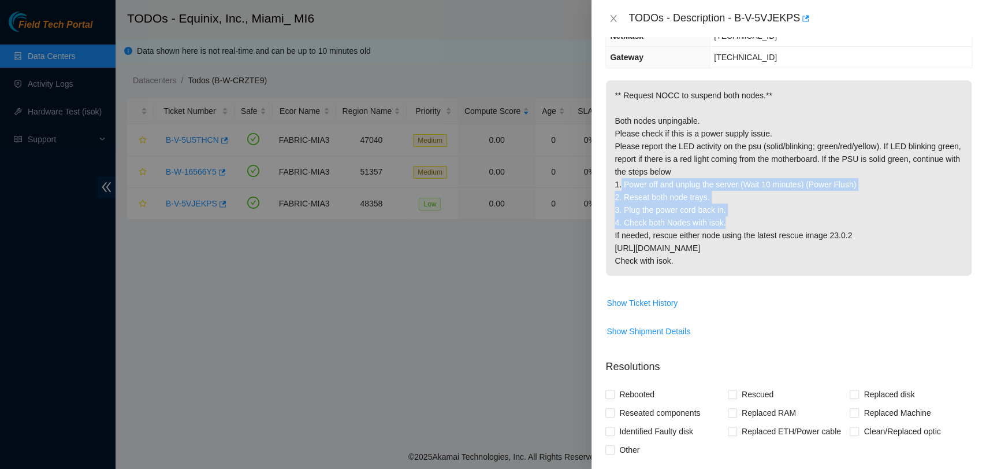
drag, startPoint x: 622, startPoint y: 183, endPoint x: 746, endPoint y: 217, distance: 129.5
click at [746, 217] on p "** Request NOCC to suspend both nodes.** Both nodes unpingable. Please check if…" at bounding box center [789, 177] width 366 height 195
copy p "Power off and unplug the server (Wait 10 minutes) (Power Flush) 2. Reseat both …"
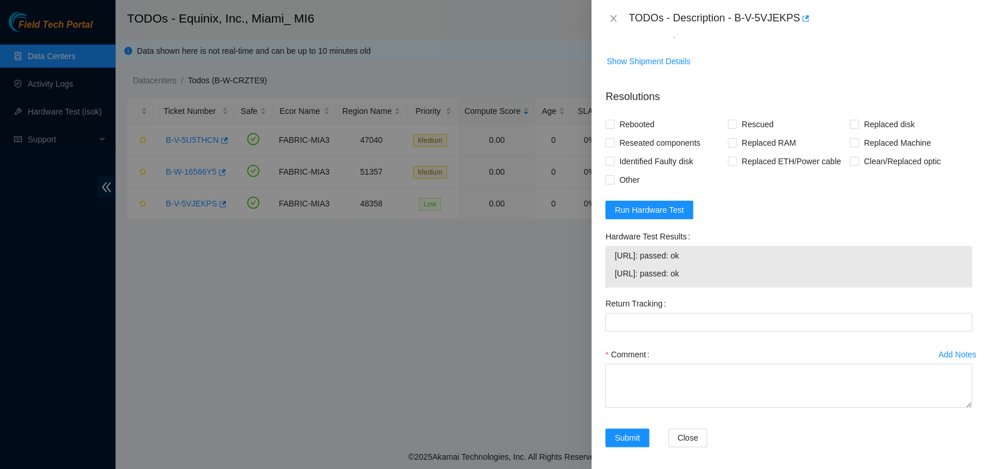
scroll to position [429, 0]
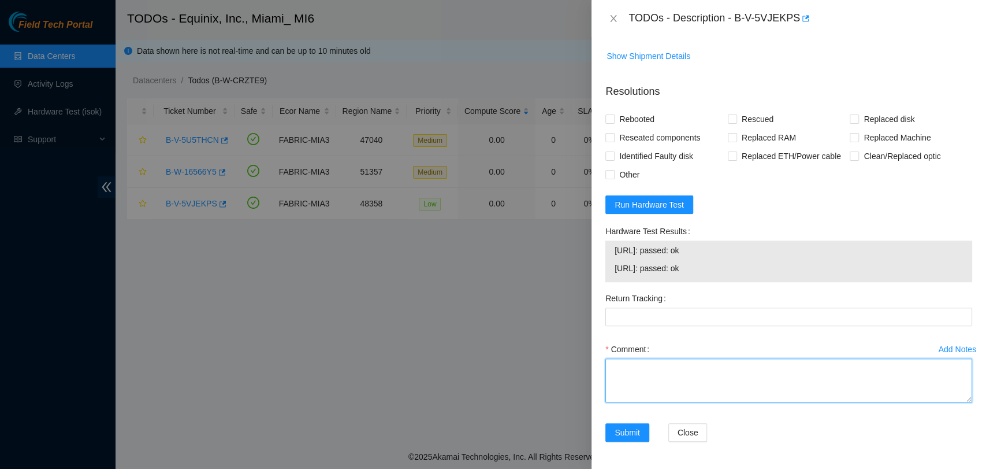
click at [670, 370] on textarea "Comment" at bounding box center [788, 380] width 367 height 44
paste textarea "Verified ticket is safe to work on YES NOCC Authorized: YES Located server conn…"
type textarea "Verified ticket is safe to work on YES NOCC Authorized: YES Located server conn…"
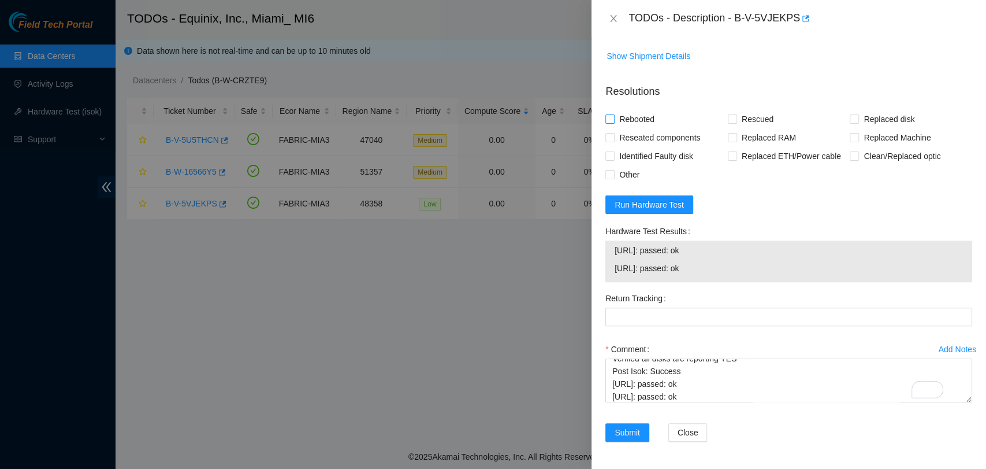
click at [619, 121] on span "Rebooted" at bounding box center [637, 119] width 44 height 18
click at [614, 121] on input "Rebooted" at bounding box center [609, 118] width 8 height 8
checkbox input "true"
click at [741, 112] on span "Rescued" at bounding box center [757, 119] width 41 height 18
click at [736, 114] on input "Rescued" at bounding box center [732, 118] width 8 height 8
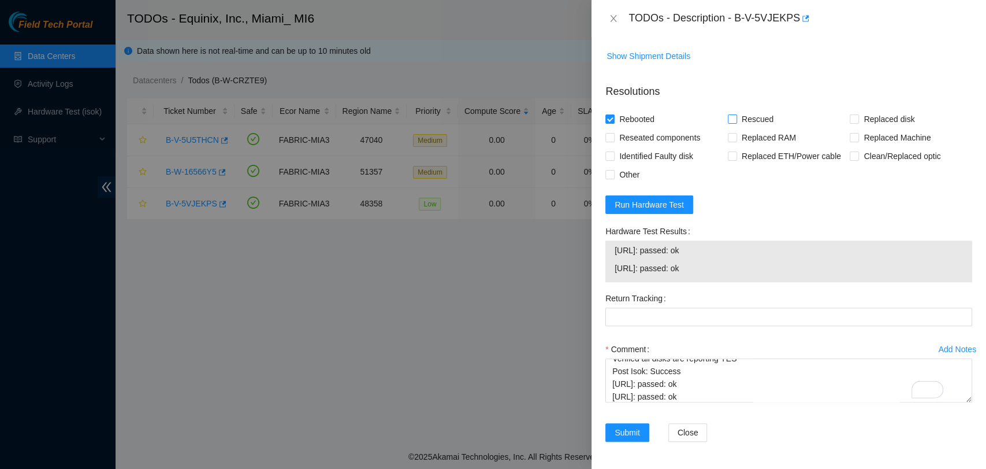
checkbox input "true"
click at [636, 173] on span "Other" at bounding box center [629, 174] width 29 height 18
click at [614, 173] on input "Other" at bounding box center [609, 174] width 8 height 8
checkbox input "true"
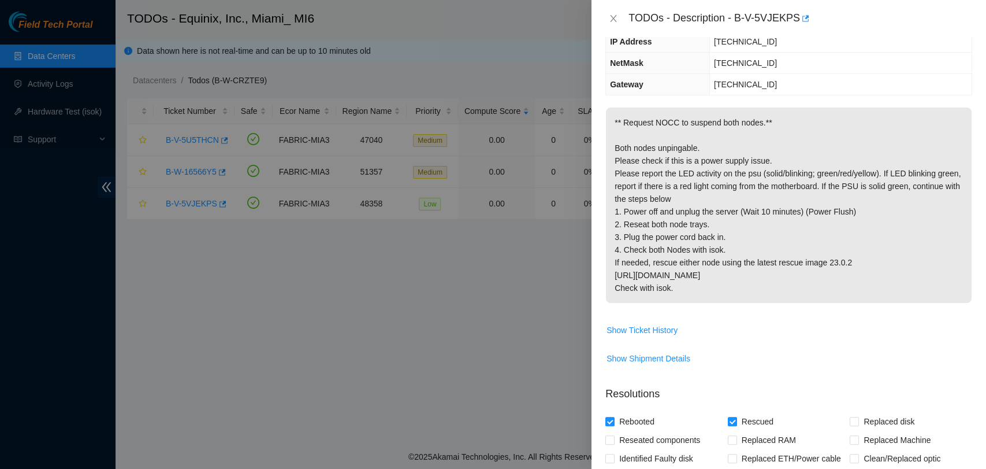
scroll to position [0, 0]
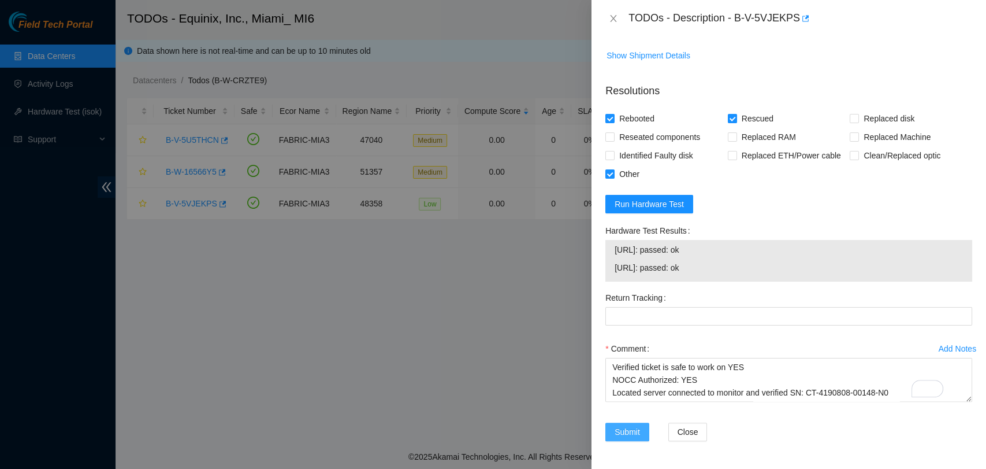
click at [630, 425] on span "Submit" at bounding box center [627, 431] width 25 height 13
